Goal: Task Accomplishment & Management: Manage account settings

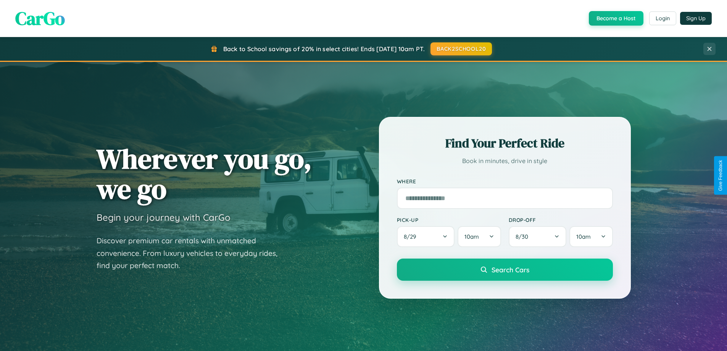
scroll to position [1469, 0]
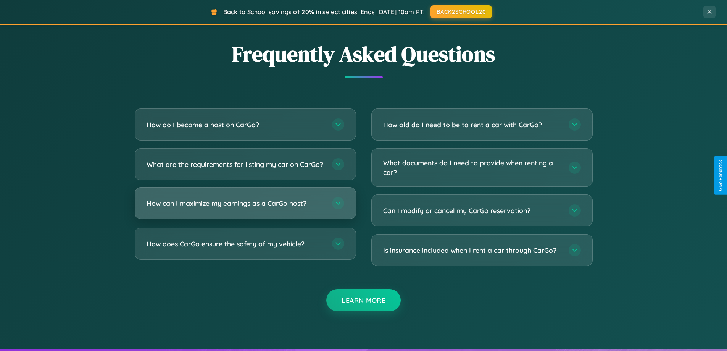
click at [245, 208] on h3 "How can I maximize my earnings as a CarGo host?" at bounding box center [236, 204] width 178 height 10
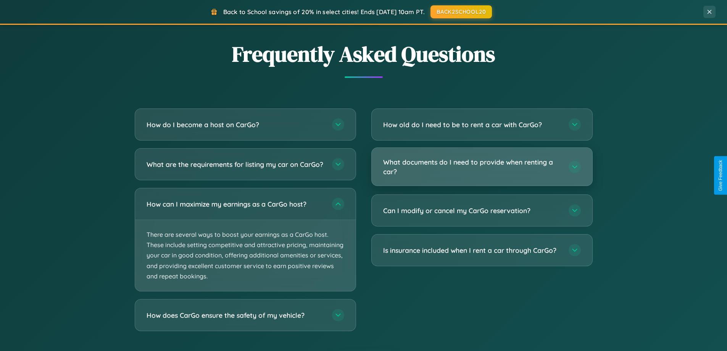
click at [482, 166] on h3 "What documents do I need to provide when renting a car?" at bounding box center [472, 166] width 178 height 19
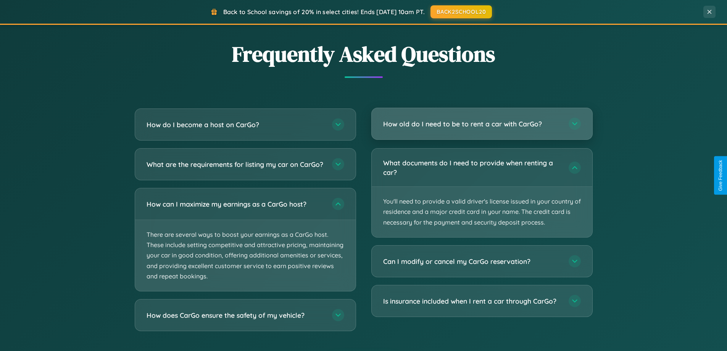
click at [482, 124] on h3 "How old do I need to be to rent a car with CarGo?" at bounding box center [472, 124] width 178 height 10
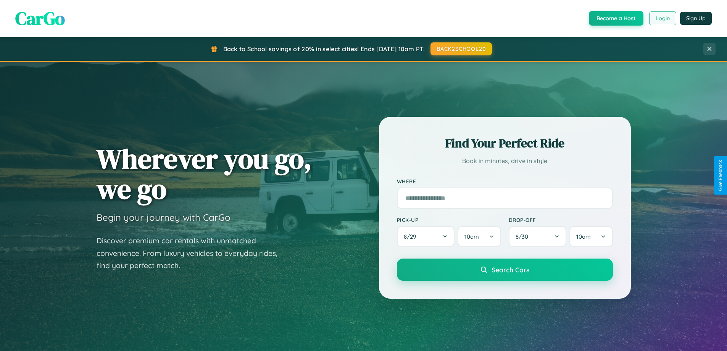
click at [663, 18] on button "Login" at bounding box center [663, 18] width 27 height 14
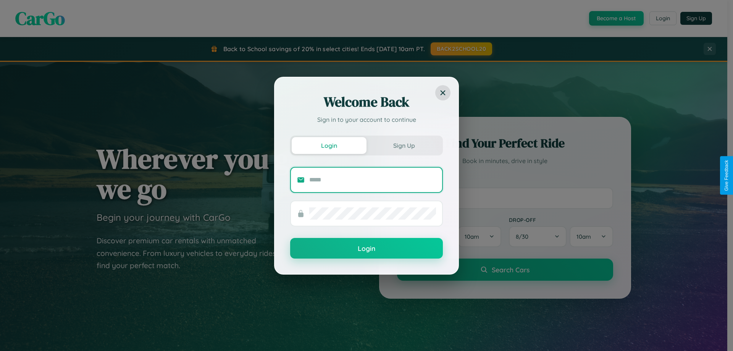
click at [373, 179] on input "text" at bounding box center [372, 180] width 127 height 12
type input "**********"
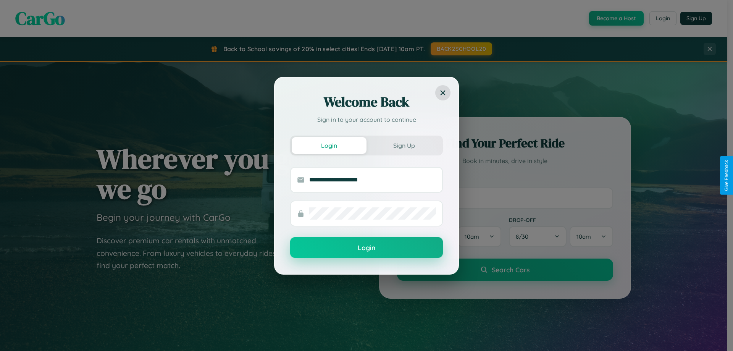
click at [367, 248] on button "Login" at bounding box center [366, 247] width 153 height 21
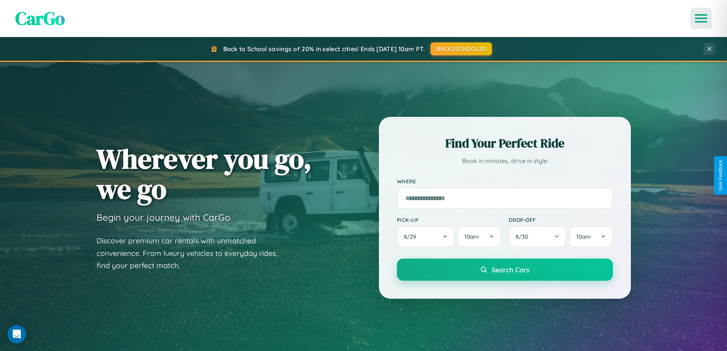
click at [701, 18] on icon "Open menu" at bounding box center [701, 18] width 11 height 7
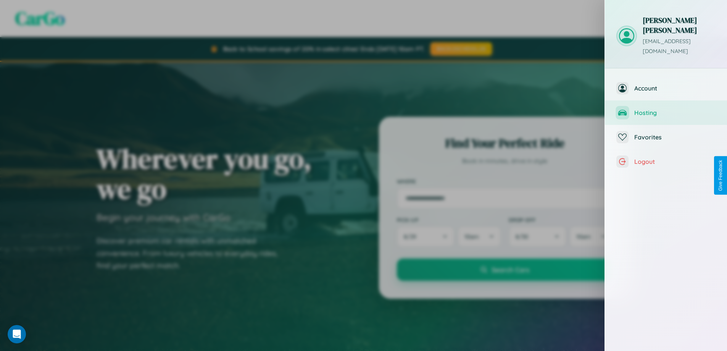
click at [666, 109] on span "Hosting" at bounding box center [675, 113] width 81 height 8
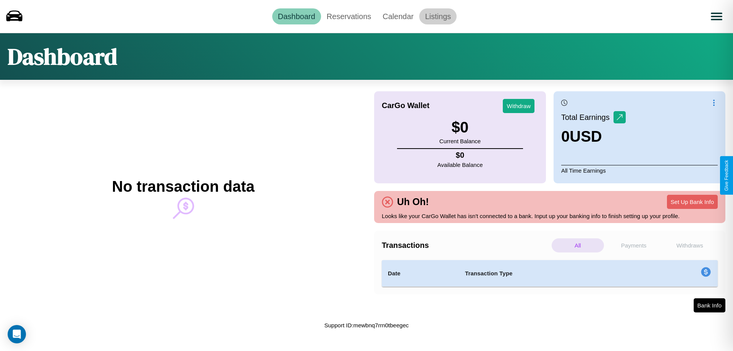
click at [438, 16] on link "Listings" at bounding box center [437, 16] width 37 height 16
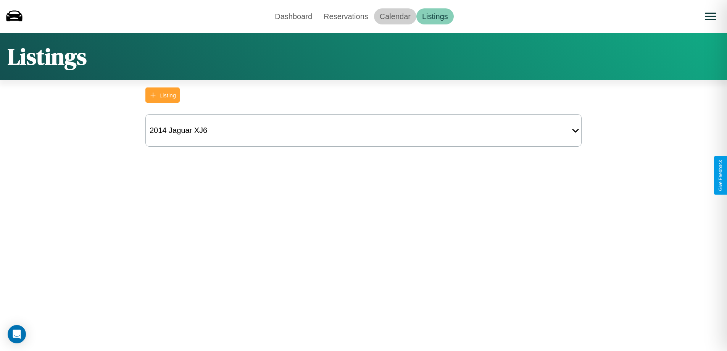
click at [395, 16] on link "Calendar" at bounding box center [395, 16] width 42 height 16
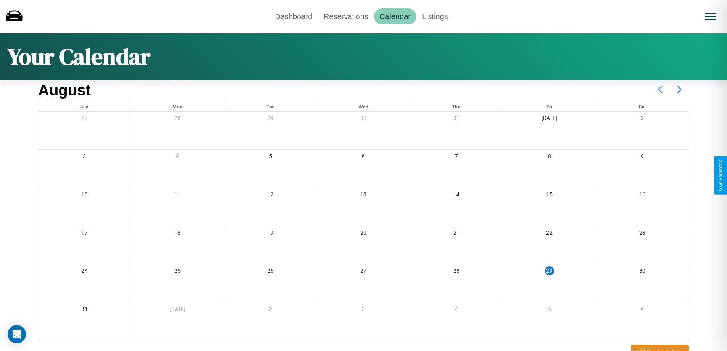
click at [680, 89] on icon at bounding box center [679, 89] width 19 height 19
